Goal: Transaction & Acquisition: Subscribe to service/newsletter

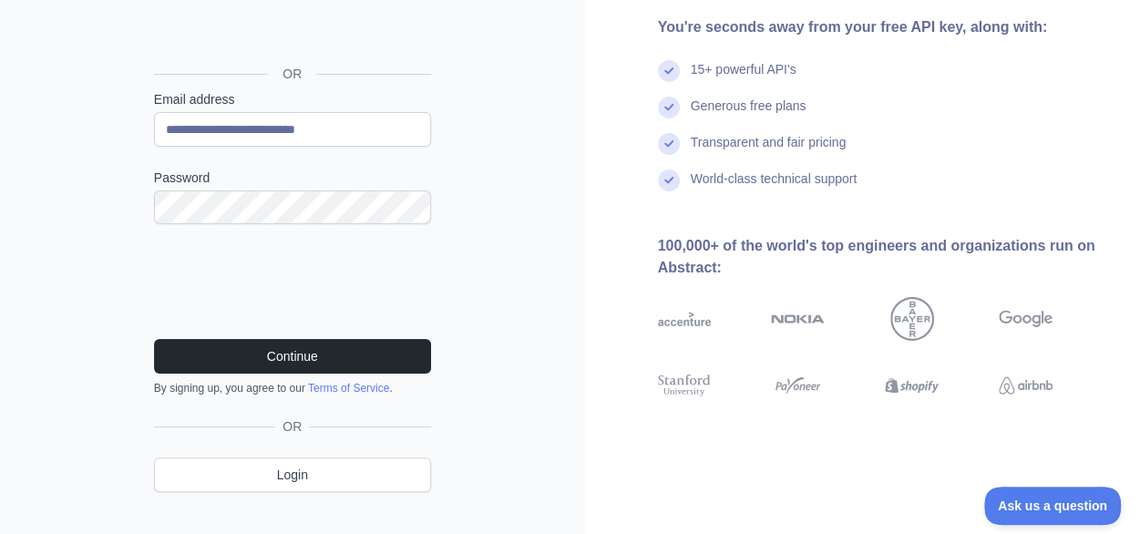
scroll to position [210, 0]
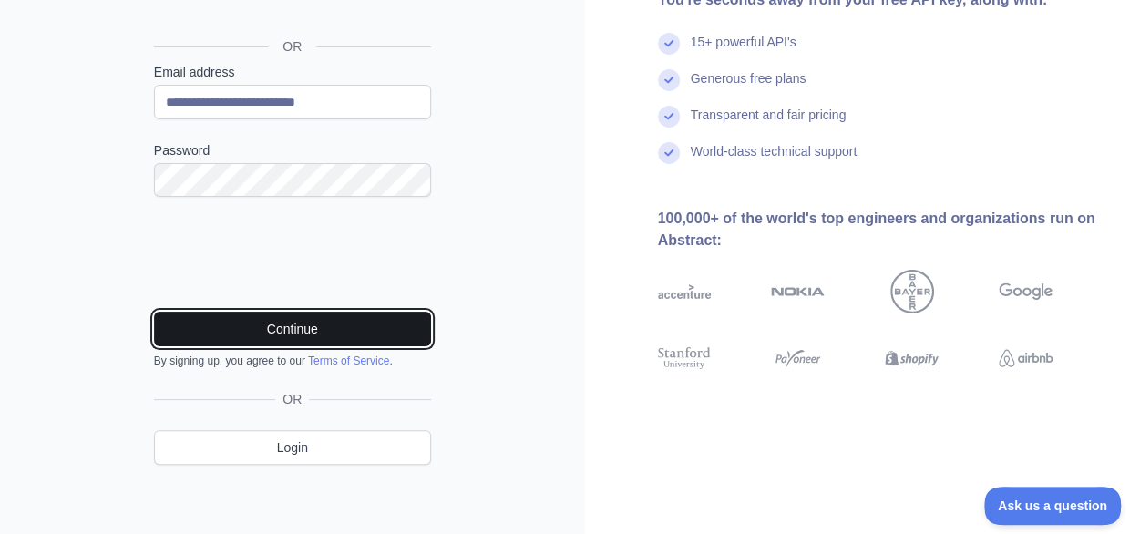
click at [284, 322] on button "Continue" at bounding box center [292, 329] width 277 height 35
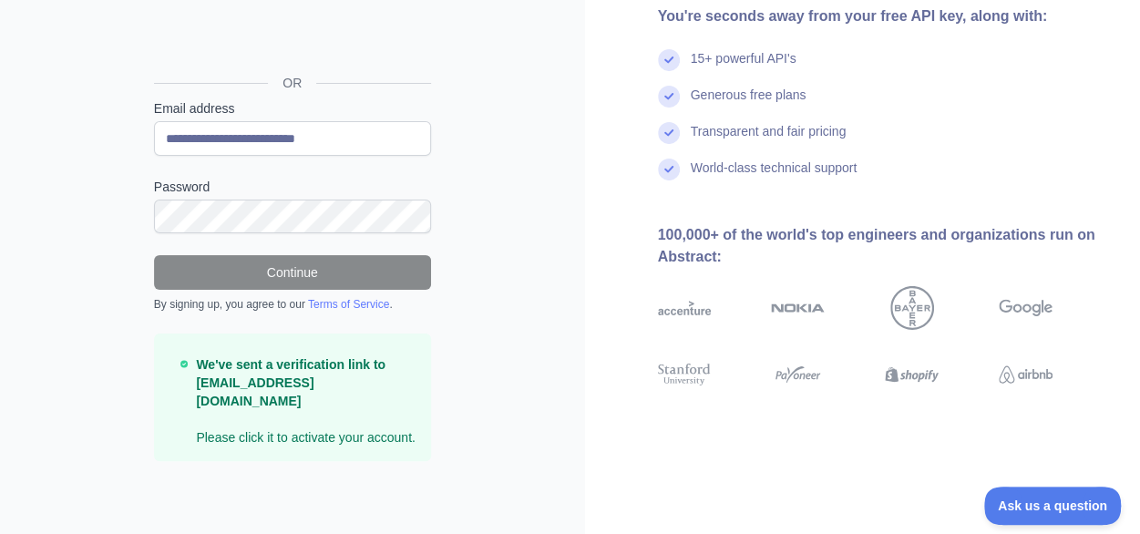
scroll to position [152, 0]
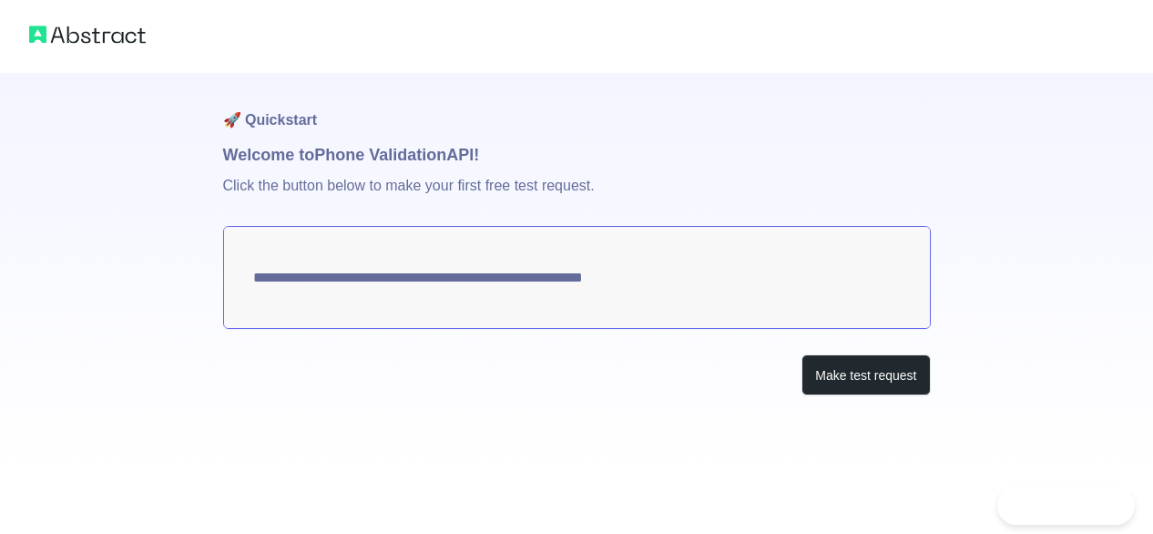
click at [767, 88] on h1 "🚀 Quickstart" at bounding box center [577, 107] width 708 height 69
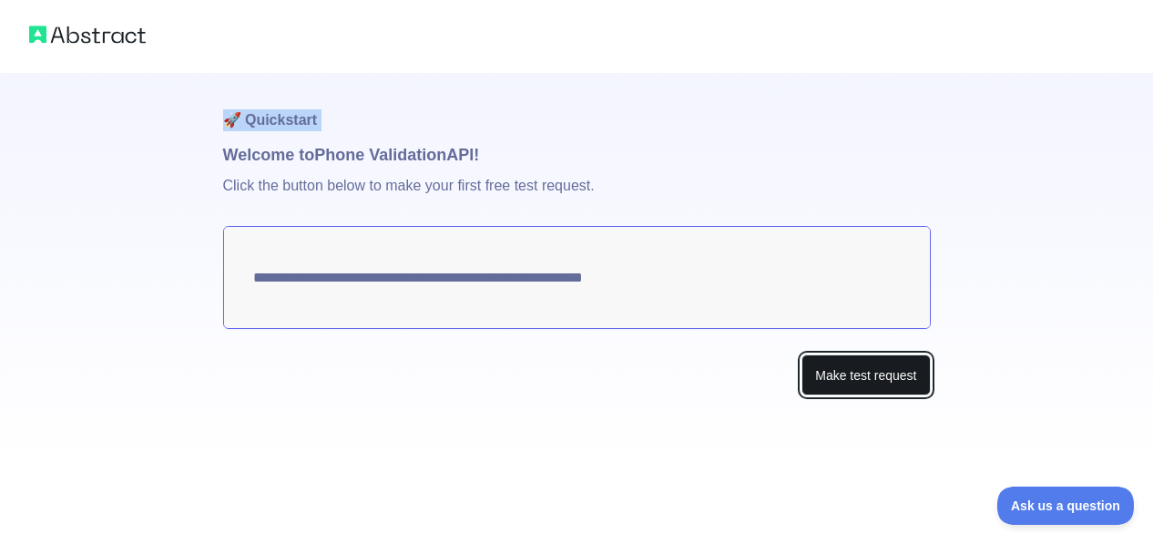
click at [865, 392] on button "Make test request" at bounding box center [866, 374] width 128 height 41
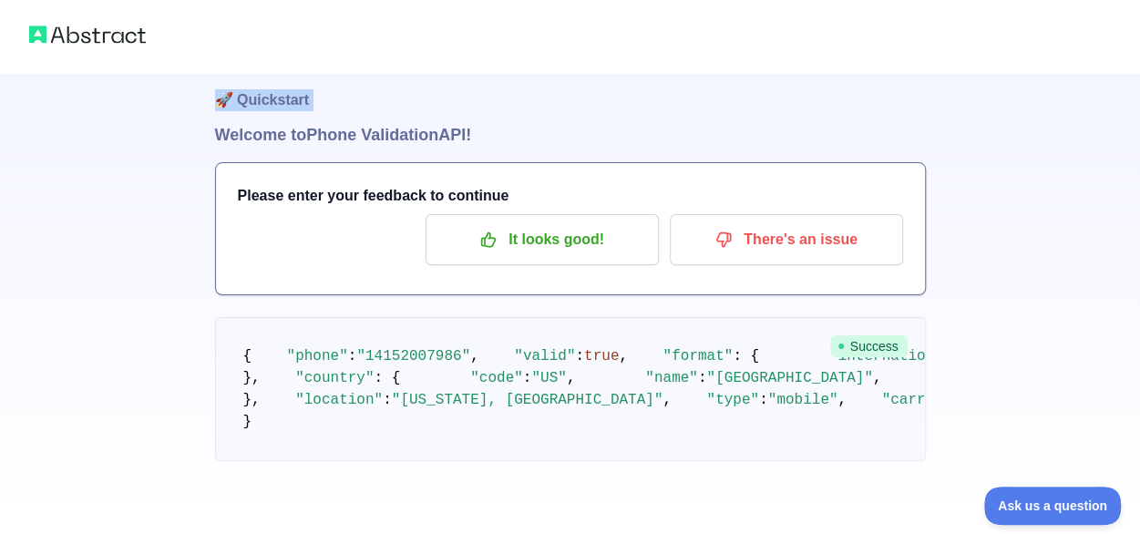
scroll to position [62, 0]
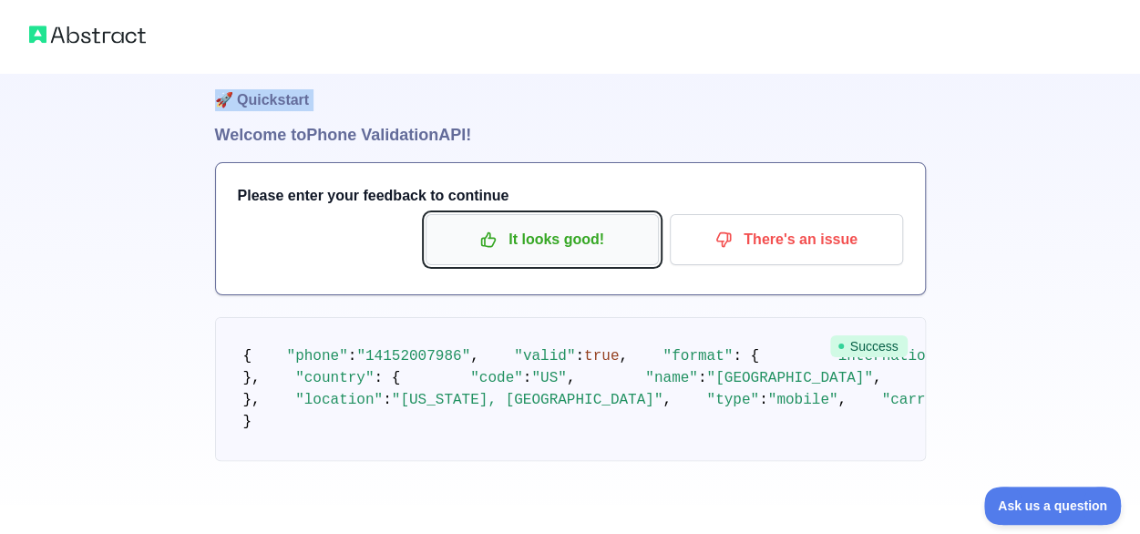
click at [571, 224] on p "It looks good!" at bounding box center [542, 239] width 206 height 31
